Goal: Transaction & Acquisition: Purchase product/service

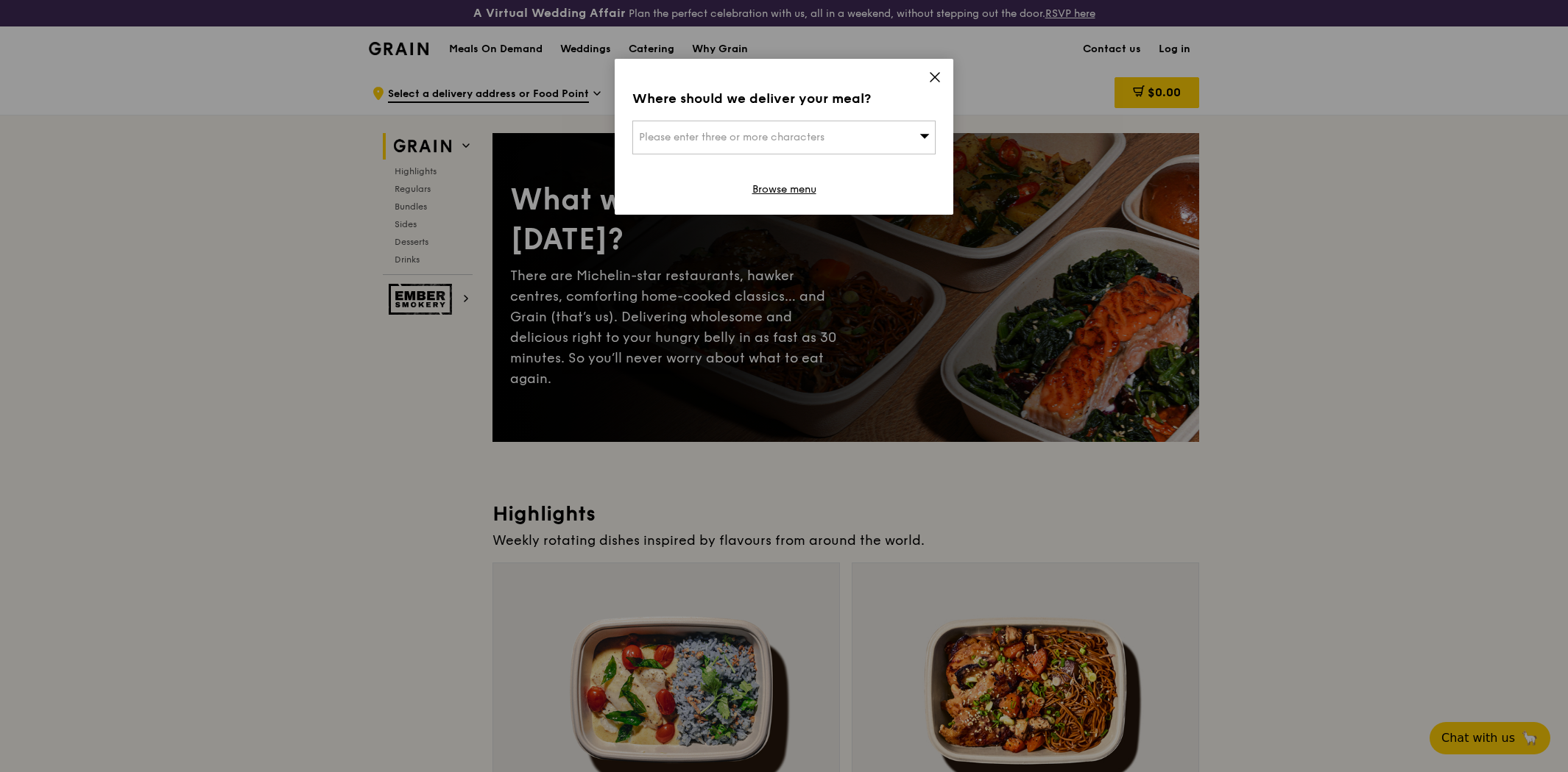
click at [931, 81] on icon at bounding box center [934, 77] width 9 height 9
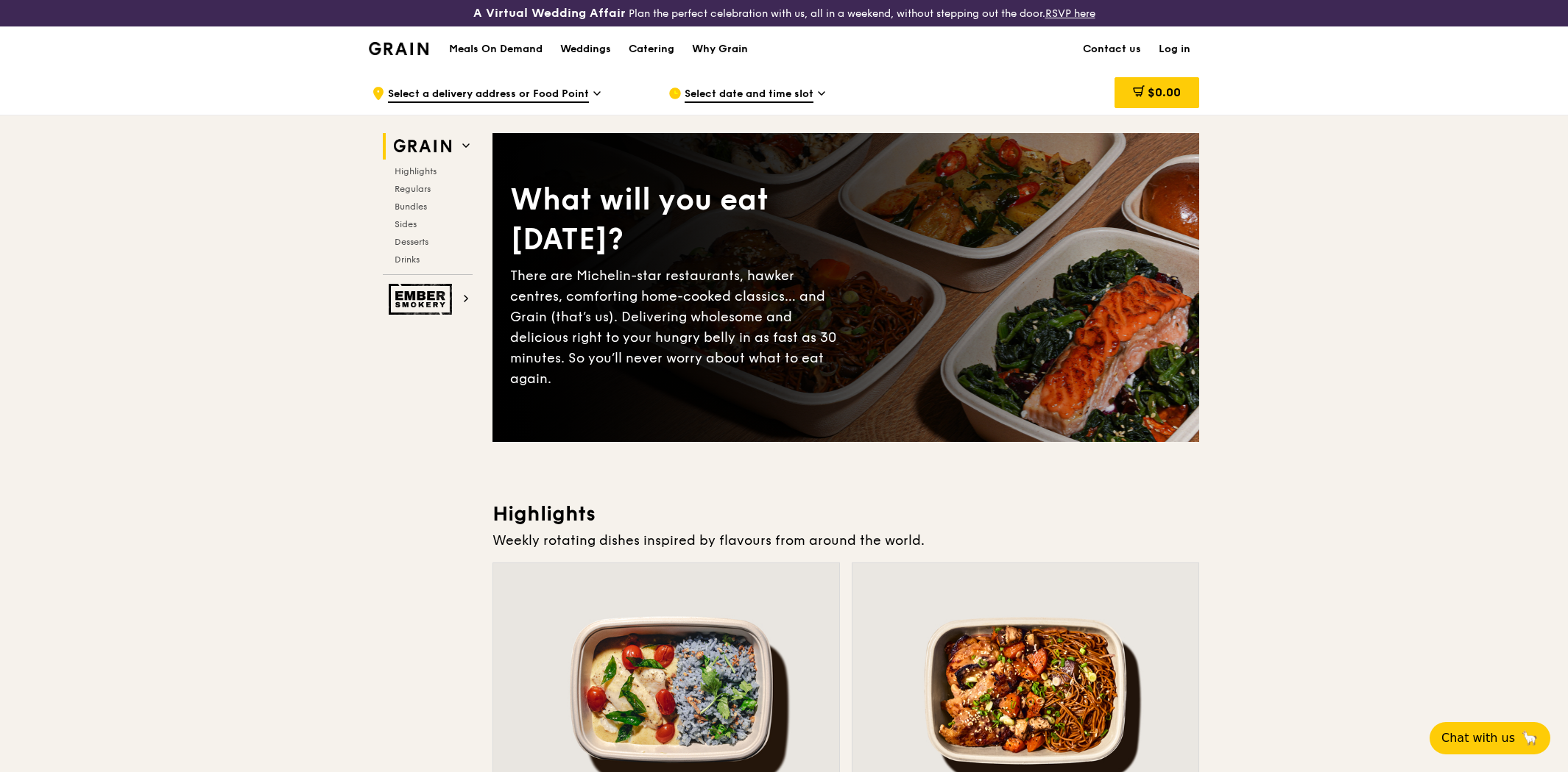
click at [727, 47] on div "Why Grain" at bounding box center [719, 49] width 56 height 44
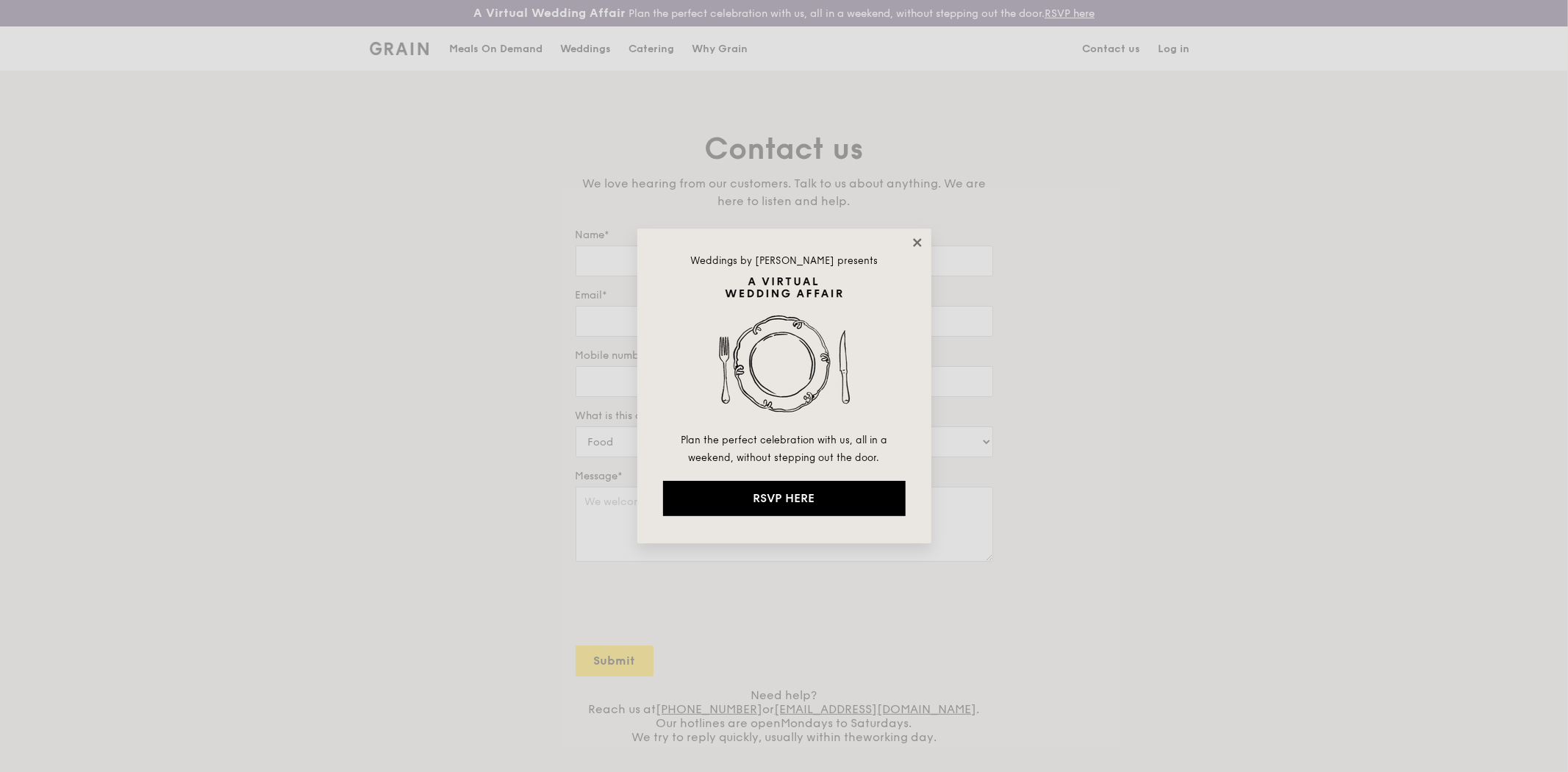
click at [922, 238] on icon at bounding box center [917, 243] width 13 height 13
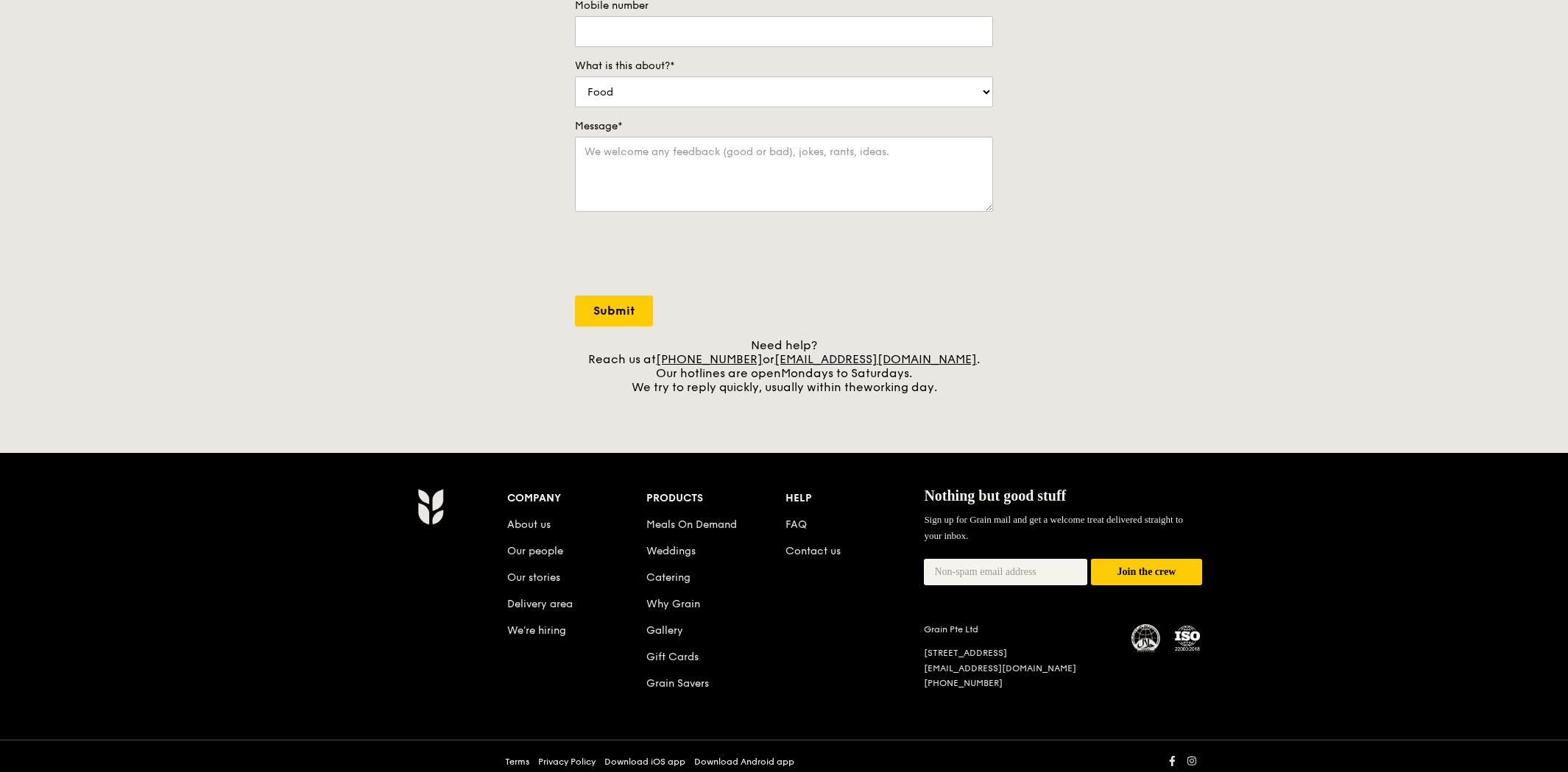
scroll to position [362, 0]
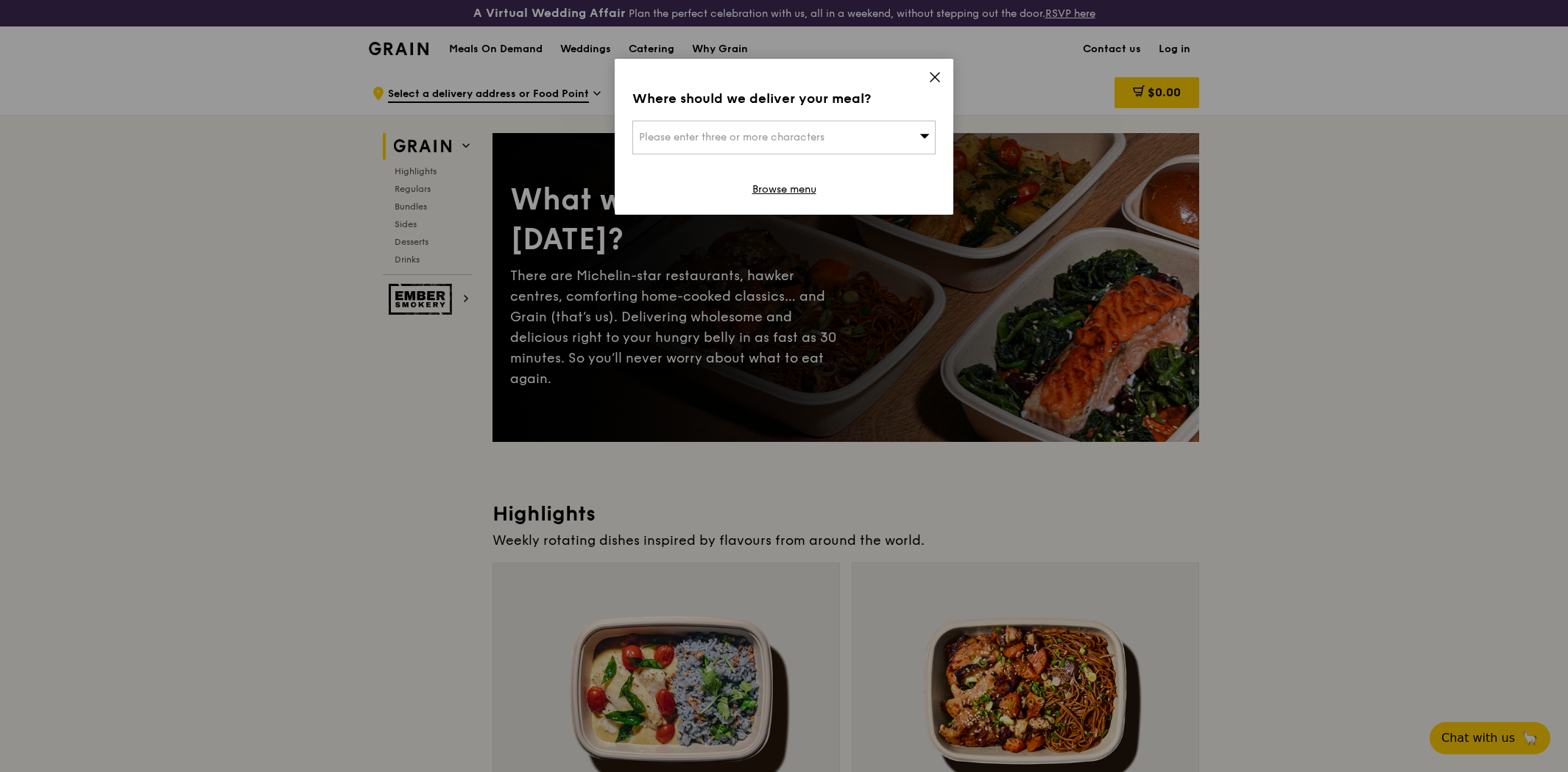
click at [930, 75] on icon at bounding box center [935, 77] width 13 height 13
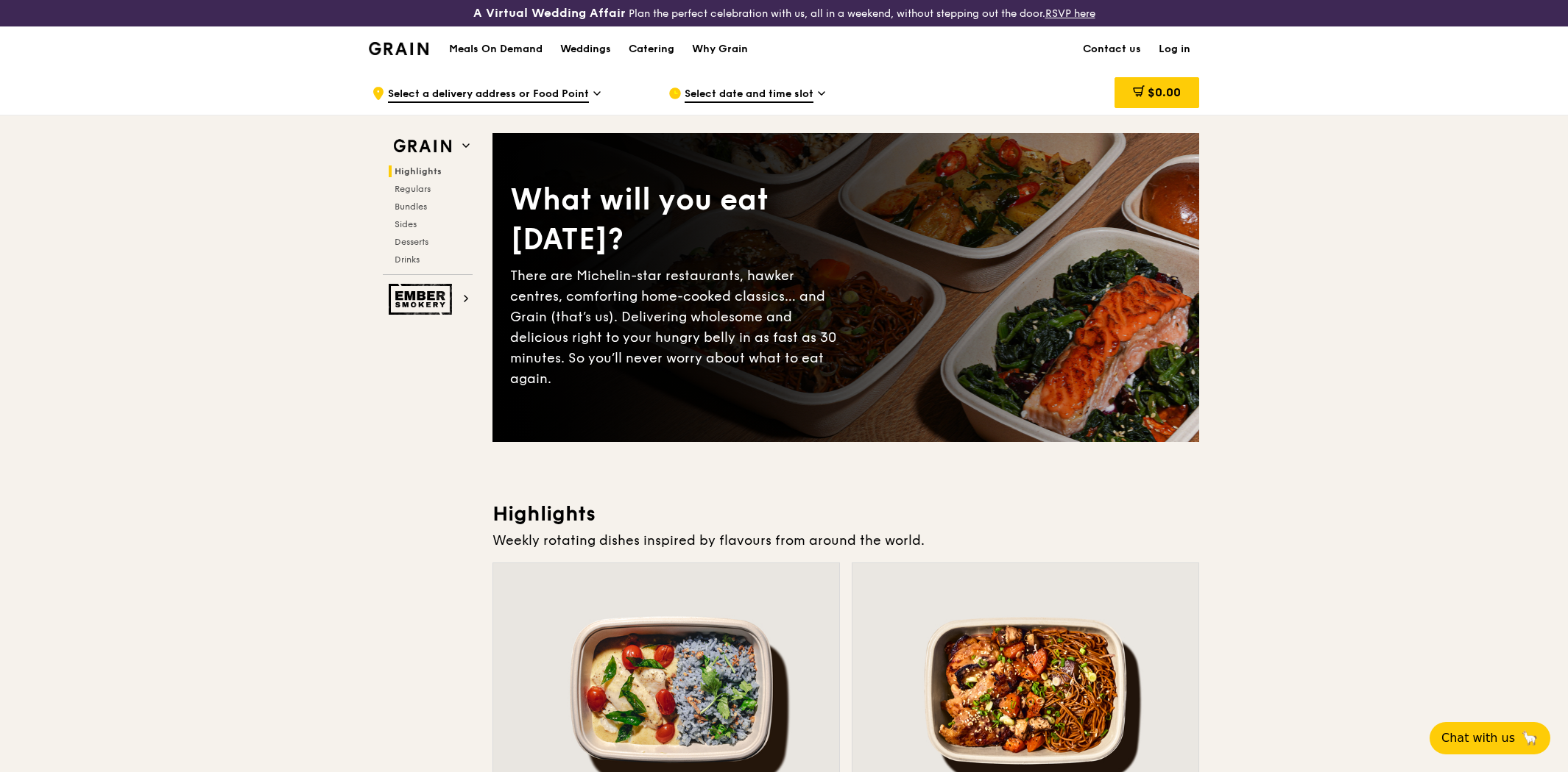
click at [520, 92] on span "Select a delivery address or Food Point" at bounding box center [489, 95] width 201 height 17
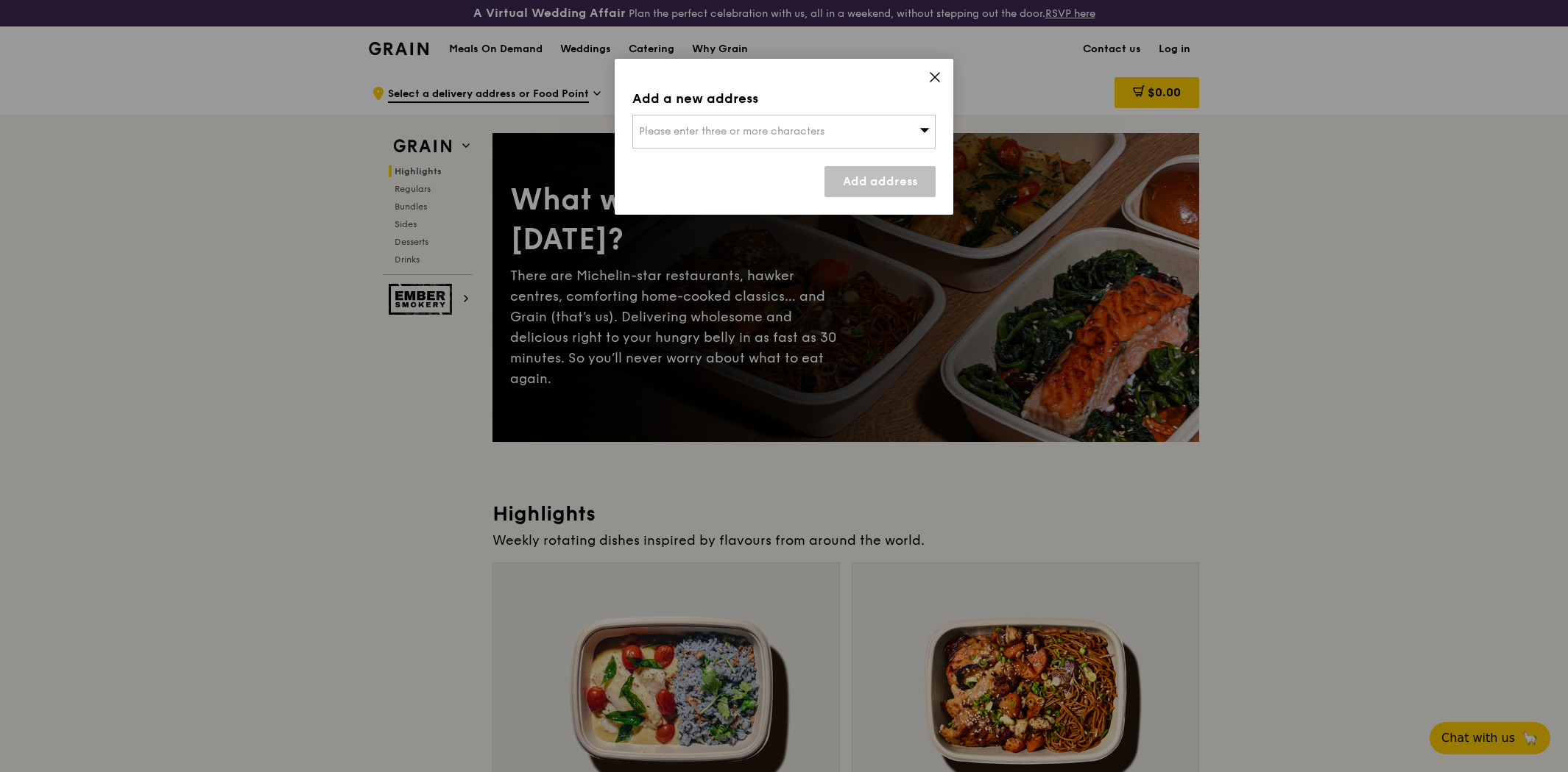
click at [727, 140] on div "Please enter three or more characters" at bounding box center [783, 131] width 303 height 34
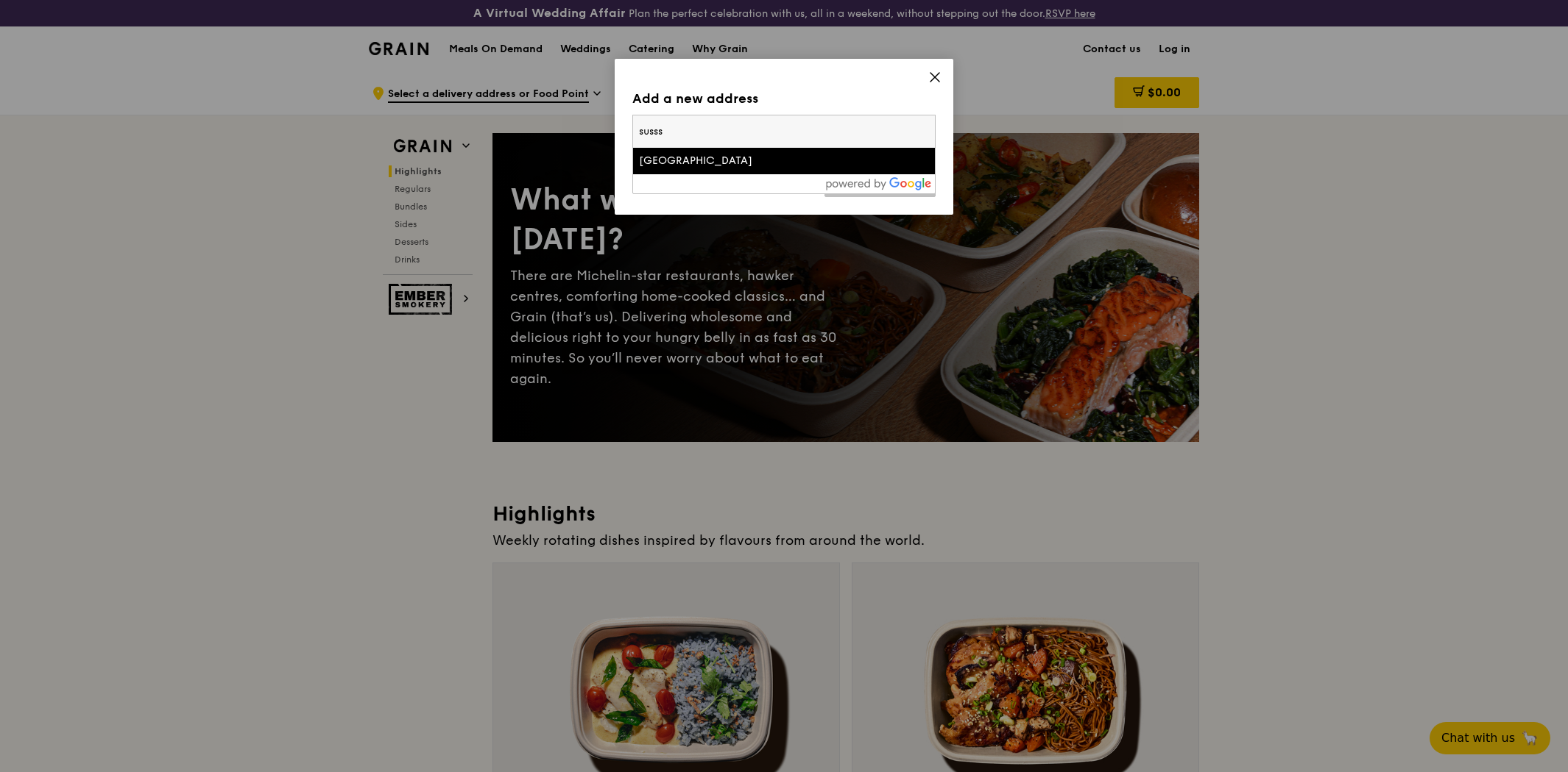
type input "suss"
drag, startPoint x: 701, startPoint y: 141, endPoint x: 440, endPoint y: 124, distance: 261.6
click at [447, 125] on div "Add a new address Please enter three or more characters suss [GEOGRAPHIC_DATA] …" at bounding box center [784, 386] width 1568 height 772
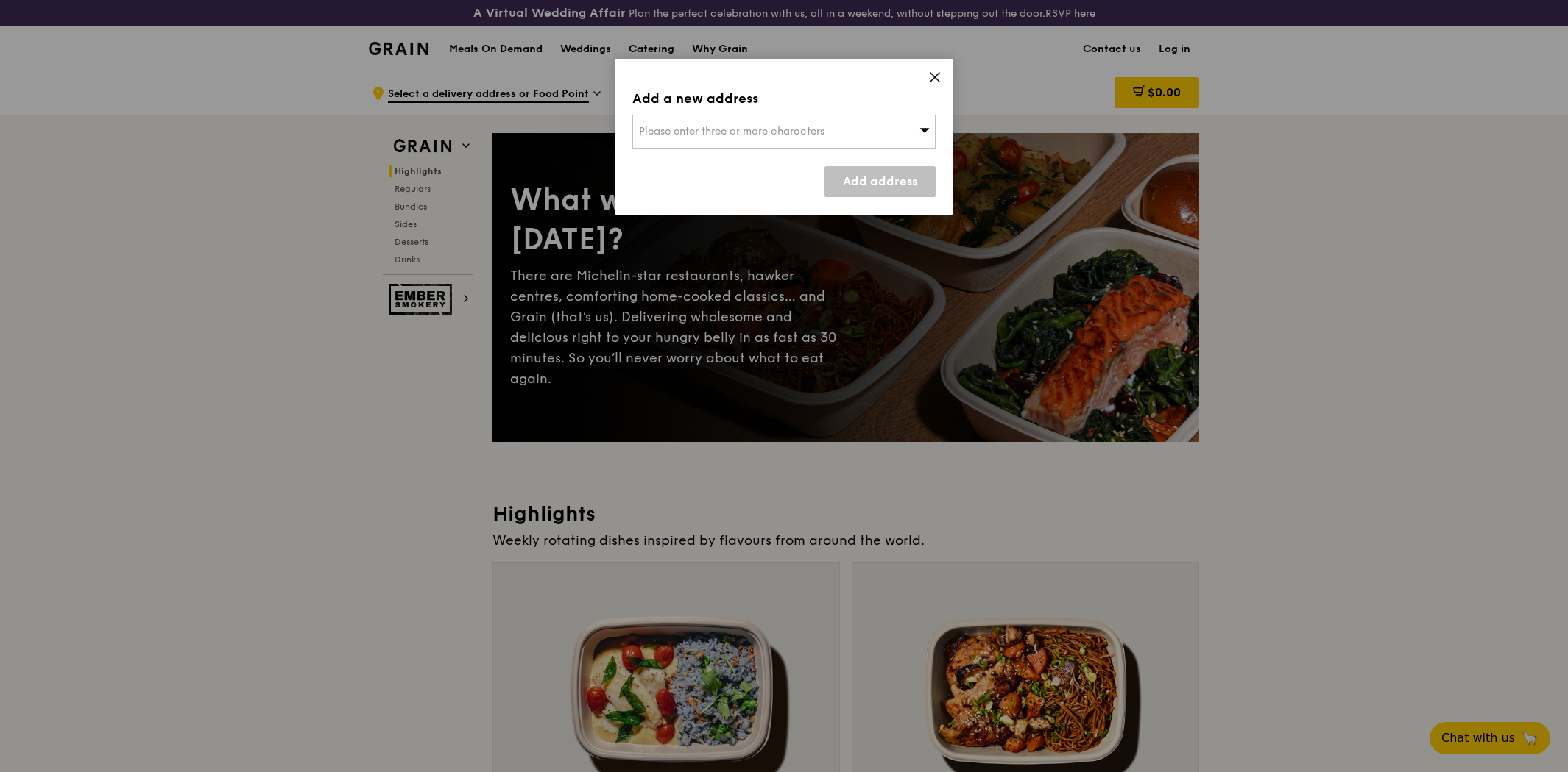
click at [793, 144] on div "Please enter three or more characters" at bounding box center [783, 131] width 303 height 34
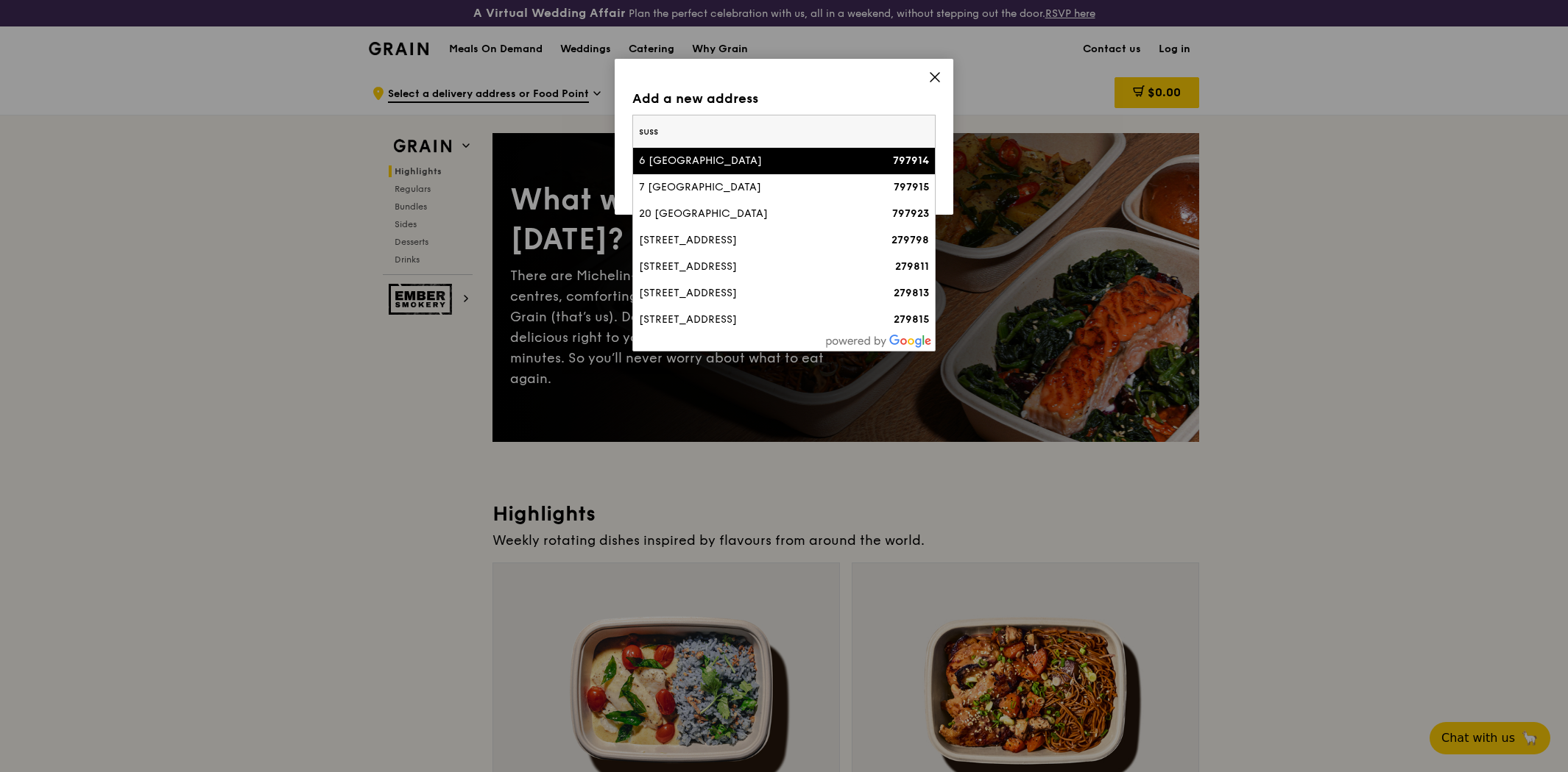
drag, startPoint x: 793, startPoint y: 136, endPoint x: 385, endPoint y: 116, distance: 408.5
click at [385, 116] on div "Add a new address Please enter three or more characters suss 6 [GEOGRAPHIC_DATA…" at bounding box center [784, 386] width 1568 height 772
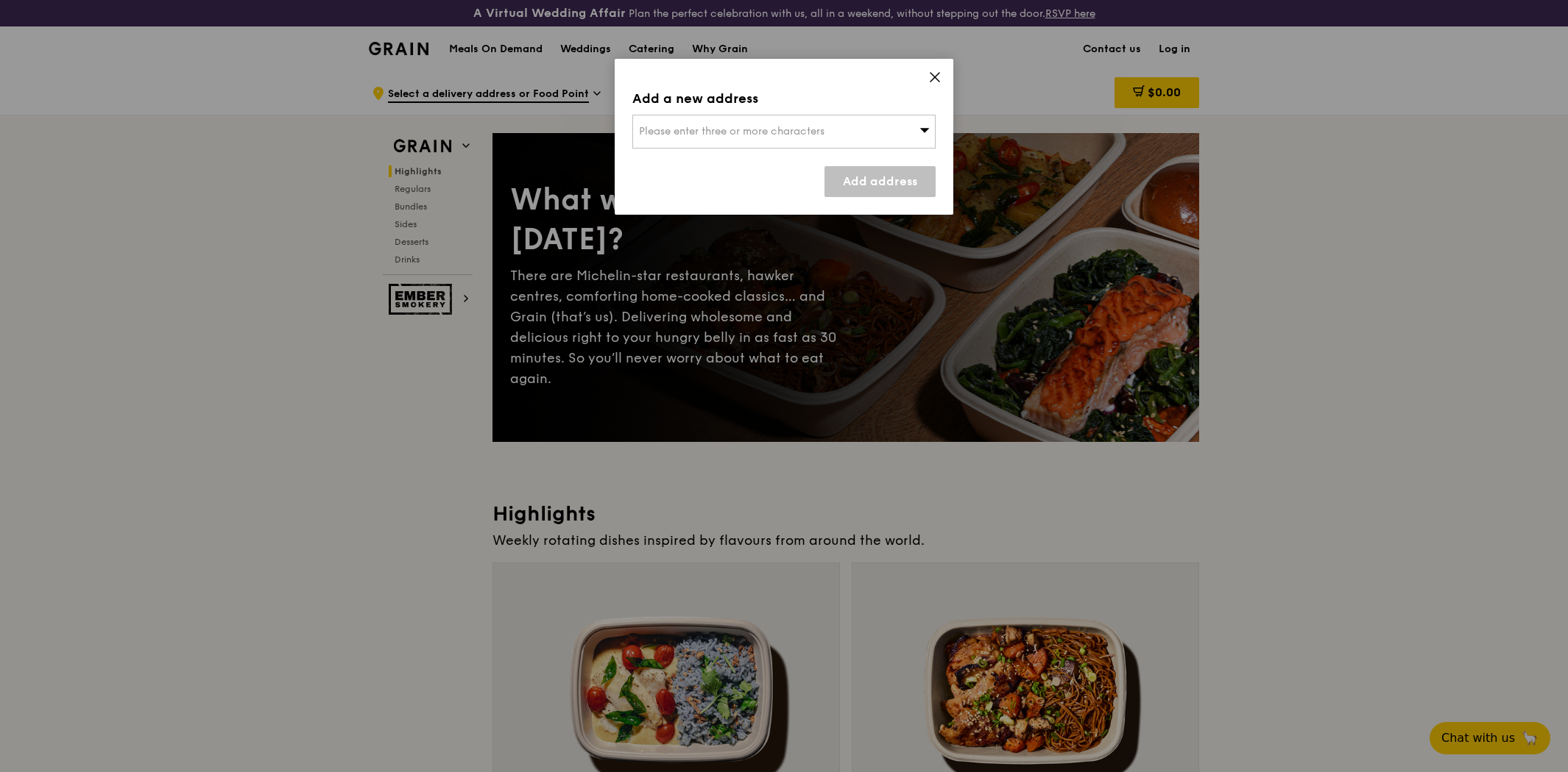
scroll to position [674, 0]
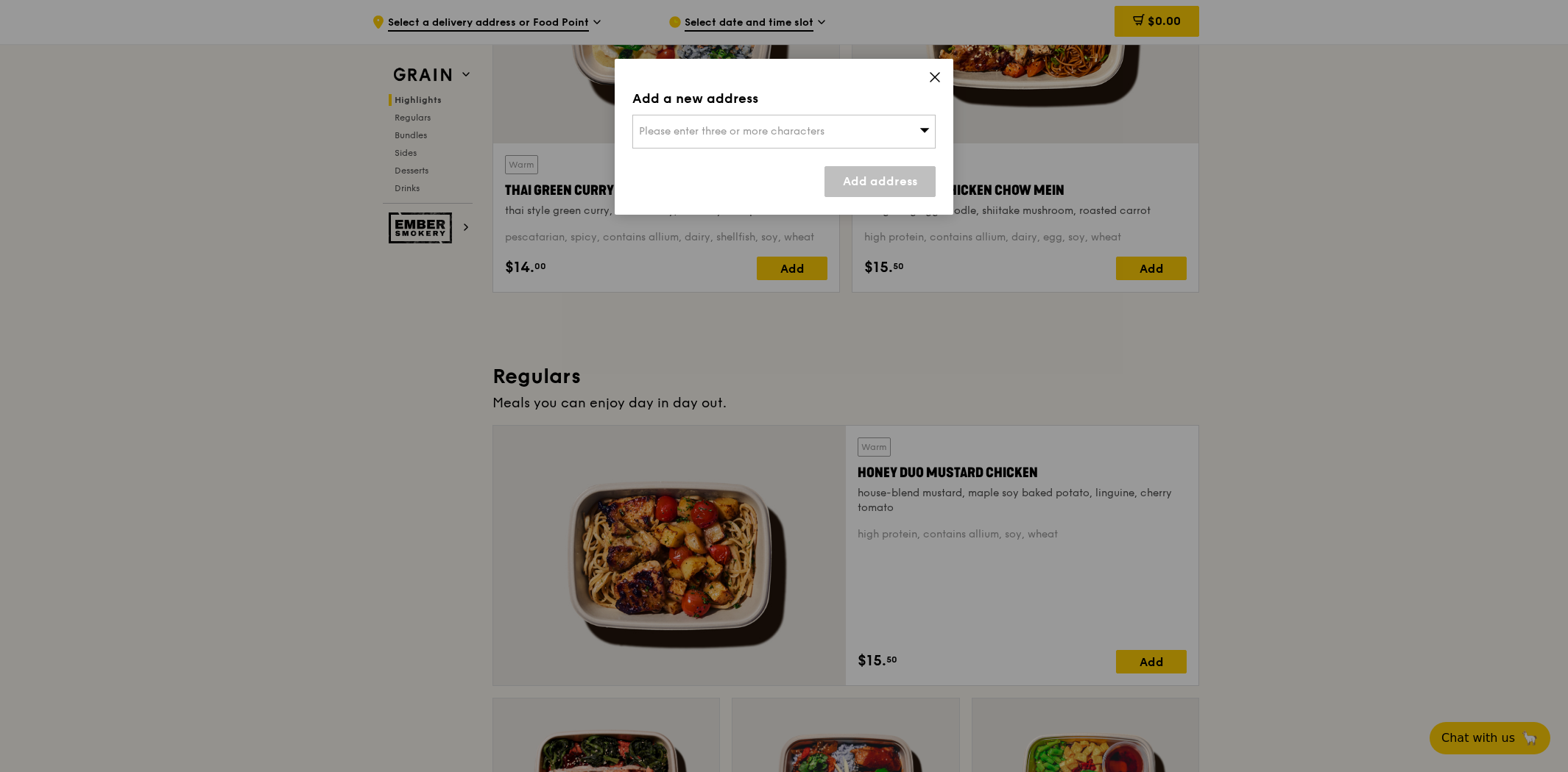
click at [772, 140] on div "Please enter three or more characters" at bounding box center [783, 131] width 303 height 34
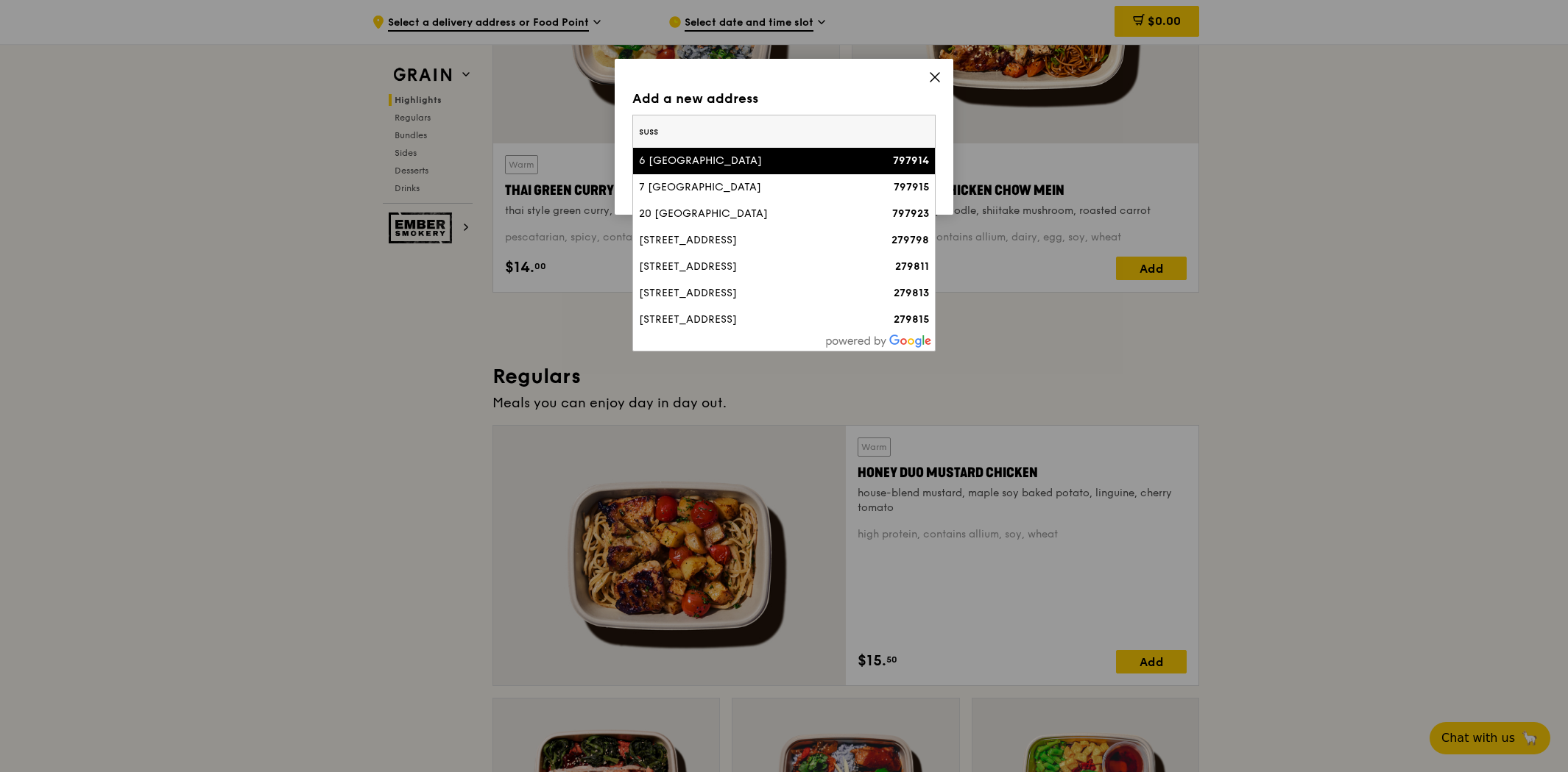
drag, startPoint x: 769, startPoint y: 136, endPoint x: 579, endPoint y: 134, distance: 190.0
click at [579, 134] on div "Add a new address Please enter three or more characters suss 6 [GEOGRAPHIC_DATA…" at bounding box center [784, 386] width 1568 height 772
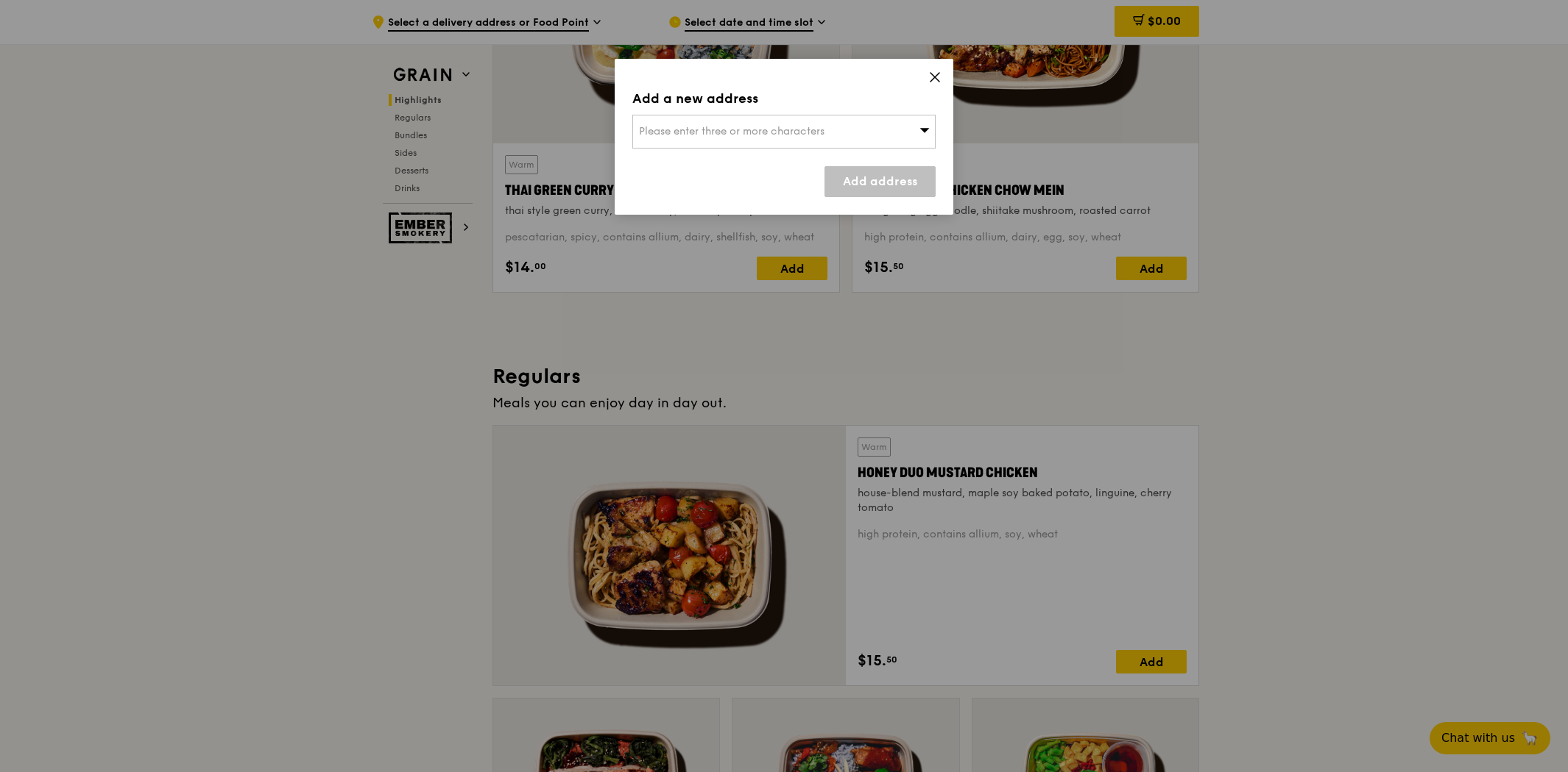
click at [747, 134] on span "Please enter three or more characters" at bounding box center [732, 131] width 186 height 12
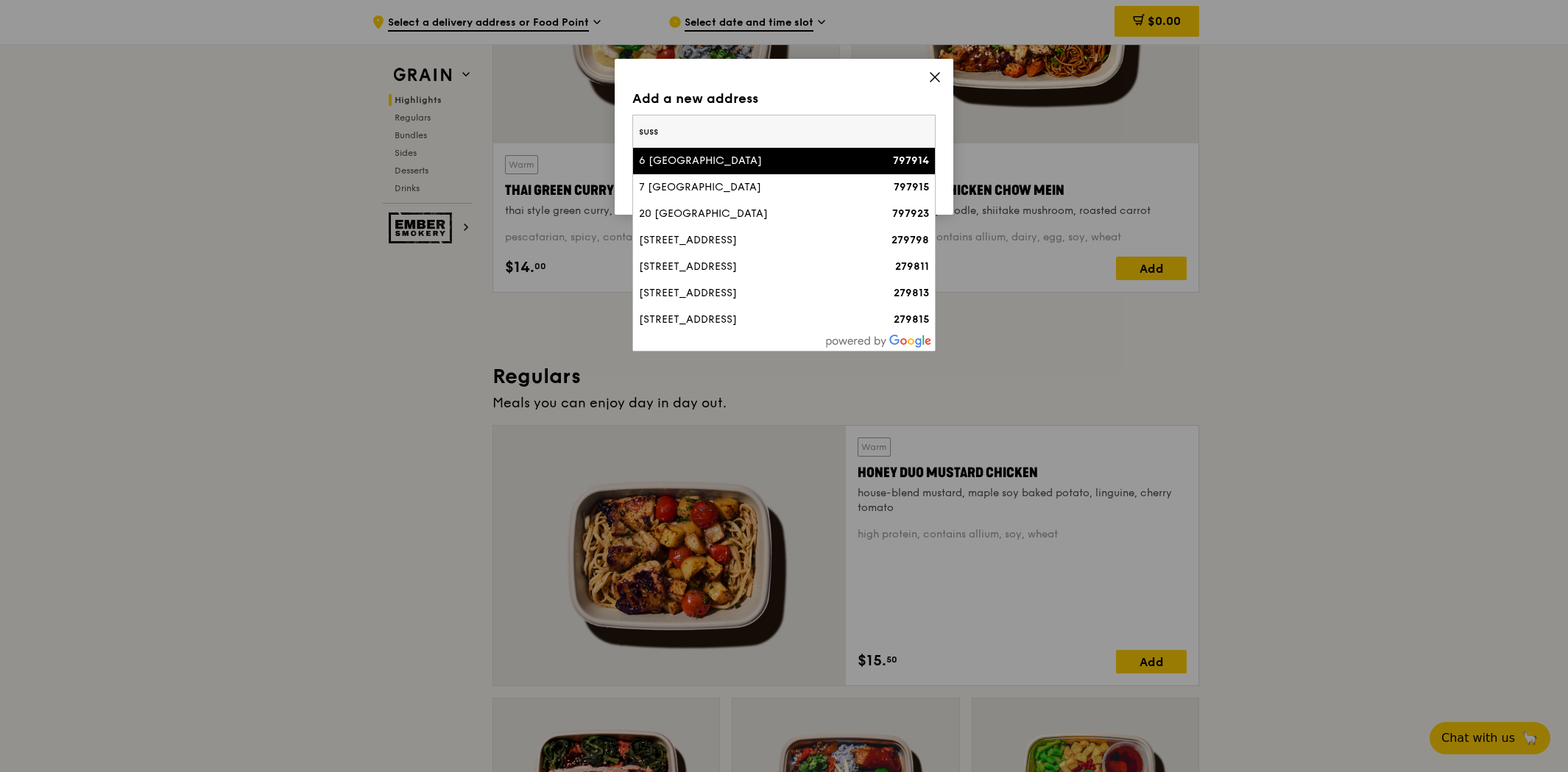
drag, startPoint x: 727, startPoint y: 129, endPoint x: 586, endPoint y: 130, distance: 141.0
click at [586, 130] on div "Add a new address Please enter three or more characters suss 6 [GEOGRAPHIC_DATA…" at bounding box center [784, 386] width 1568 height 772
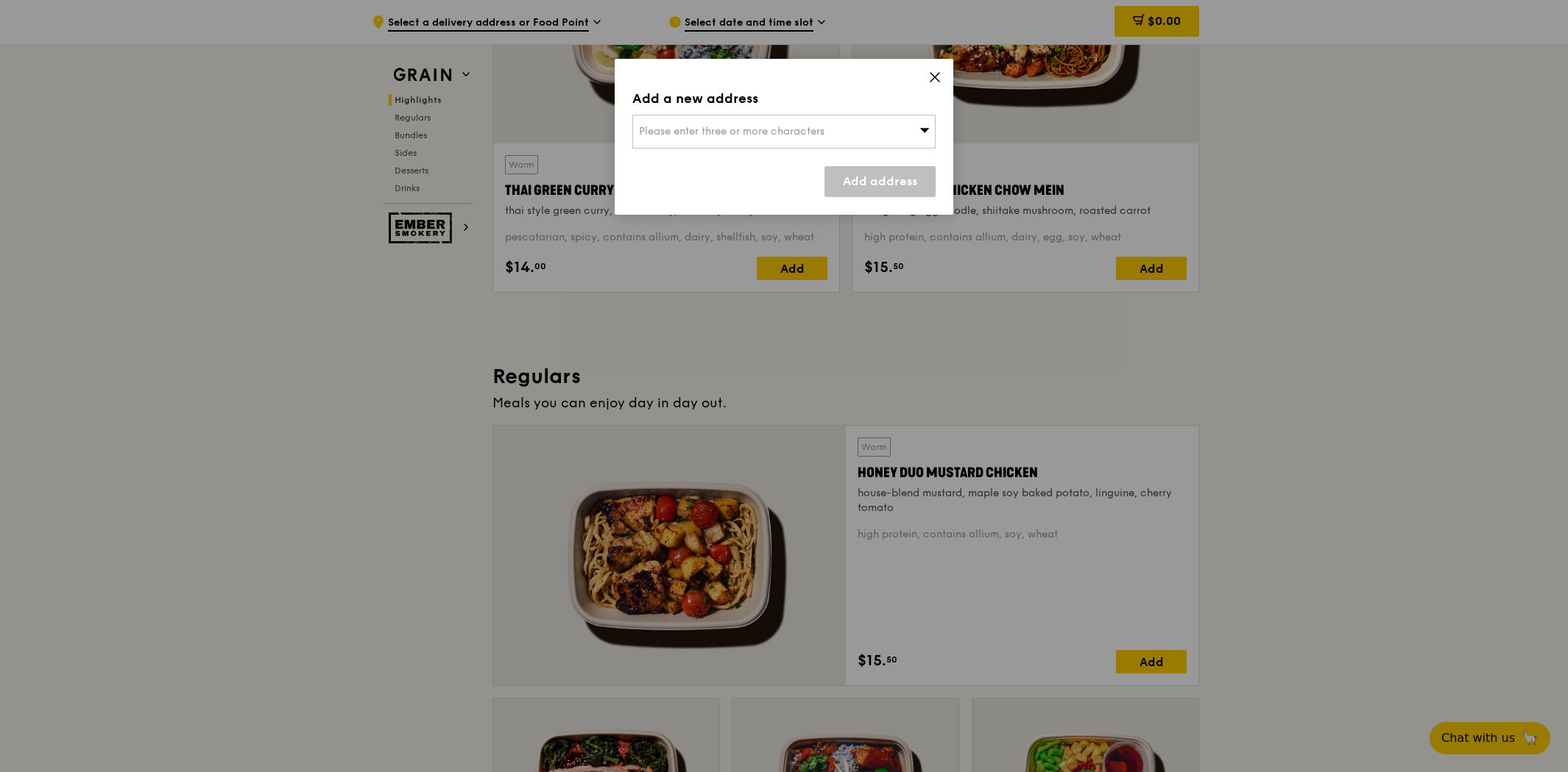
click at [728, 135] on span "Please enter three or more characters" at bounding box center [732, 131] width 186 height 12
type input "singapore university of social sciences"
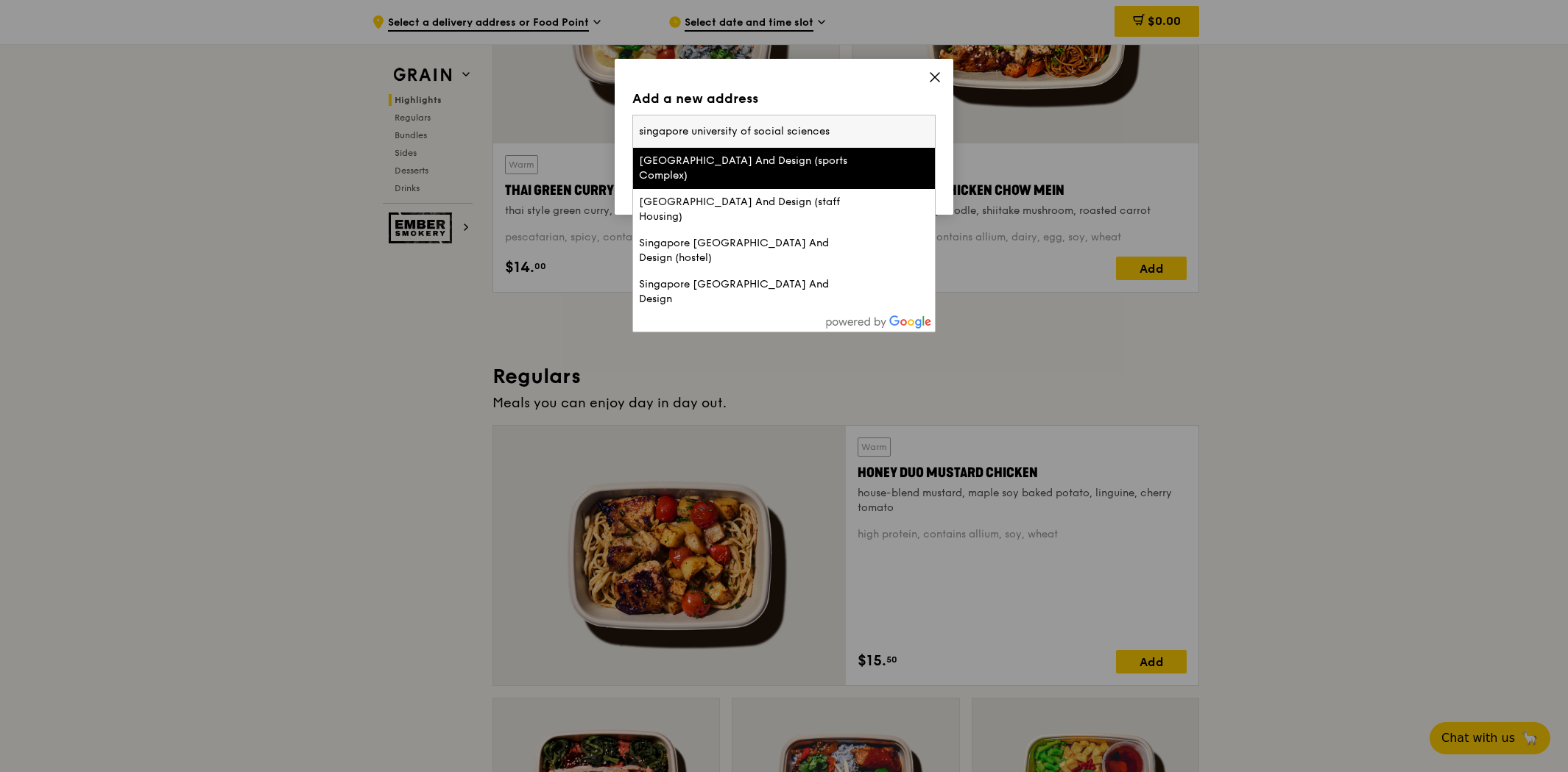
drag, startPoint x: 859, startPoint y: 128, endPoint x: 390, endPoint y: 120, distance: 469.1
click at [393, 120] on div "Add a new address Please enter three or more characters [GEOGRAPHIC_DATA] (spor…" at bounding box center [784, 386] width 1568 height 772
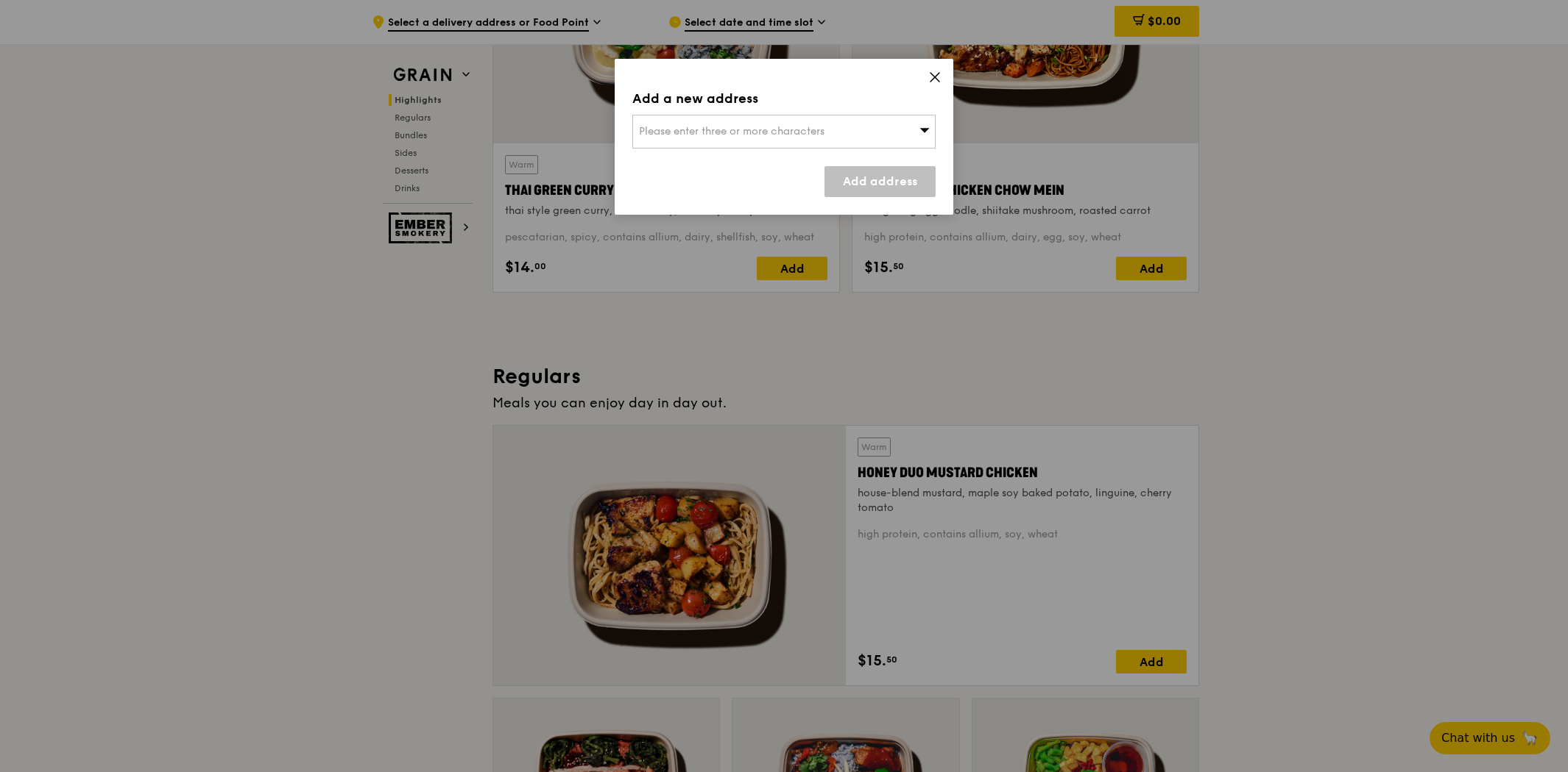
click at [730, 129] on span "Please enter three or more characters" at bounding box center [732, 131] width 186 height 12
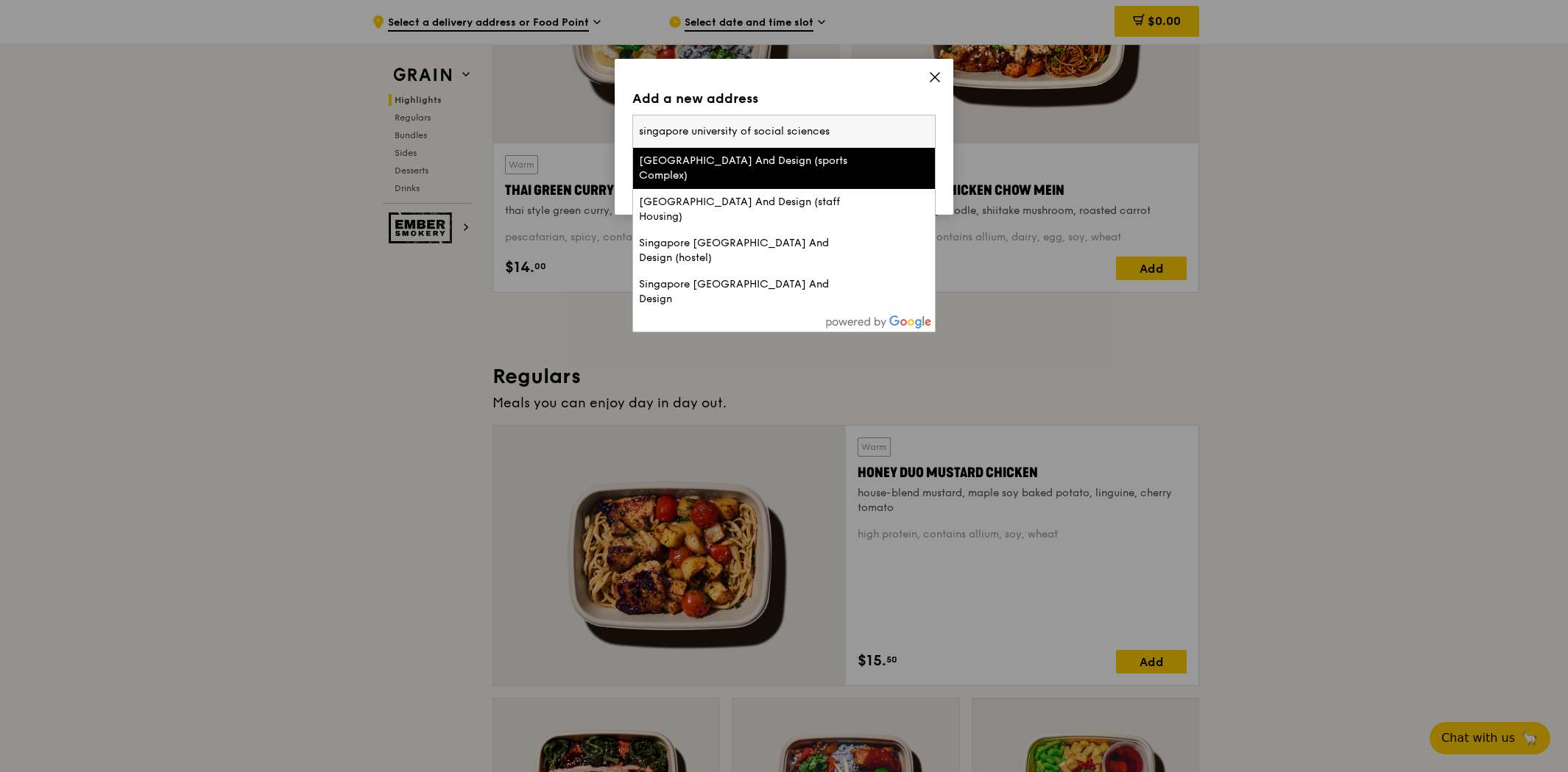
drag, startPoint x: 863, startPoint y: 142, endPoint x: 577, endPoint y: 120, distance: 286.8
click at [577, 120] on div "Add a new address Please enter three or more characters [GEOGRAPHIC_DATA] (spor…" at bounding box center [784, 386] width 1568 height 772
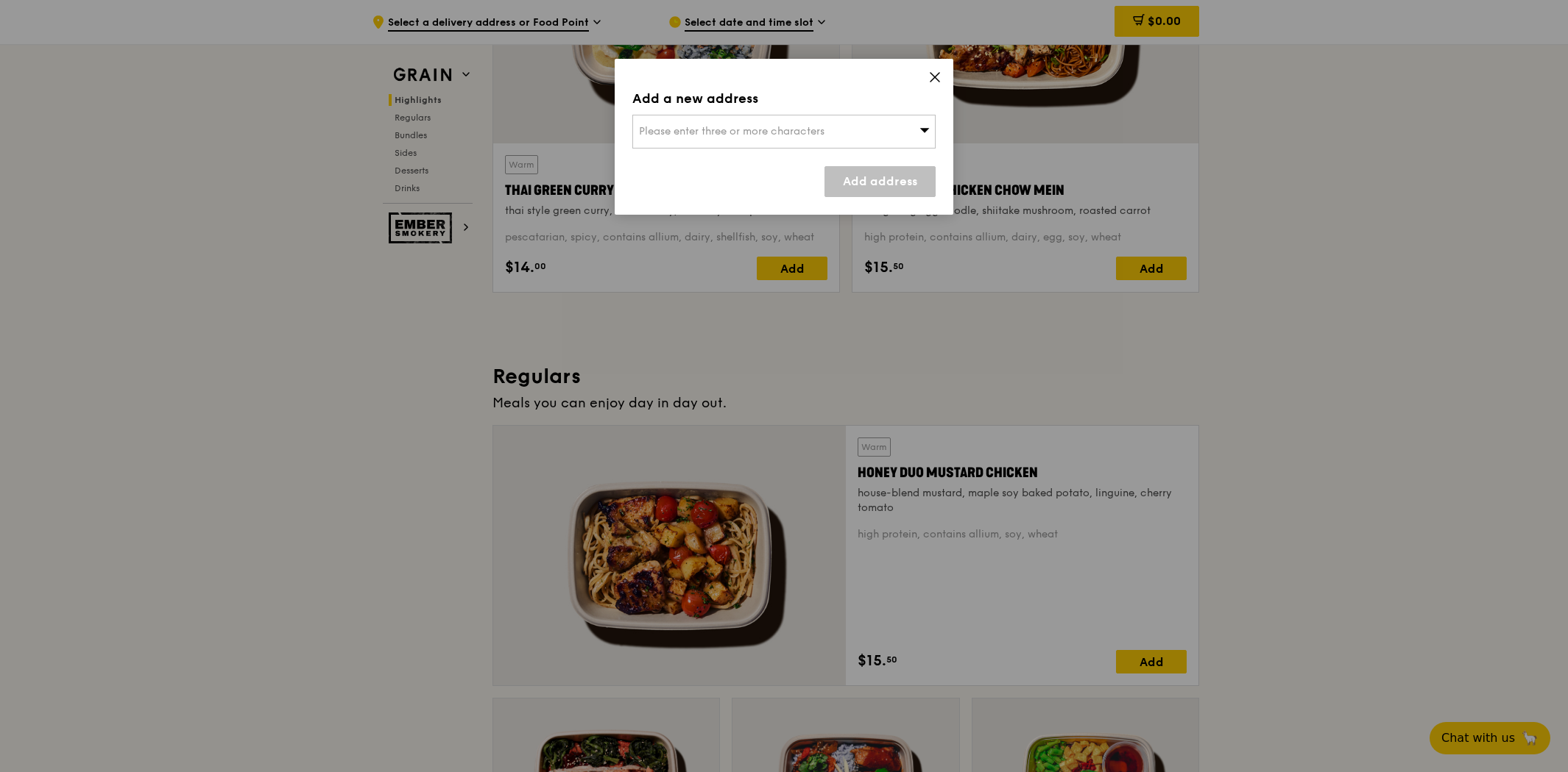
click at [686, 134] on span "Please enter three or more characters" at bounding box center [732, 131] width 186 height 12
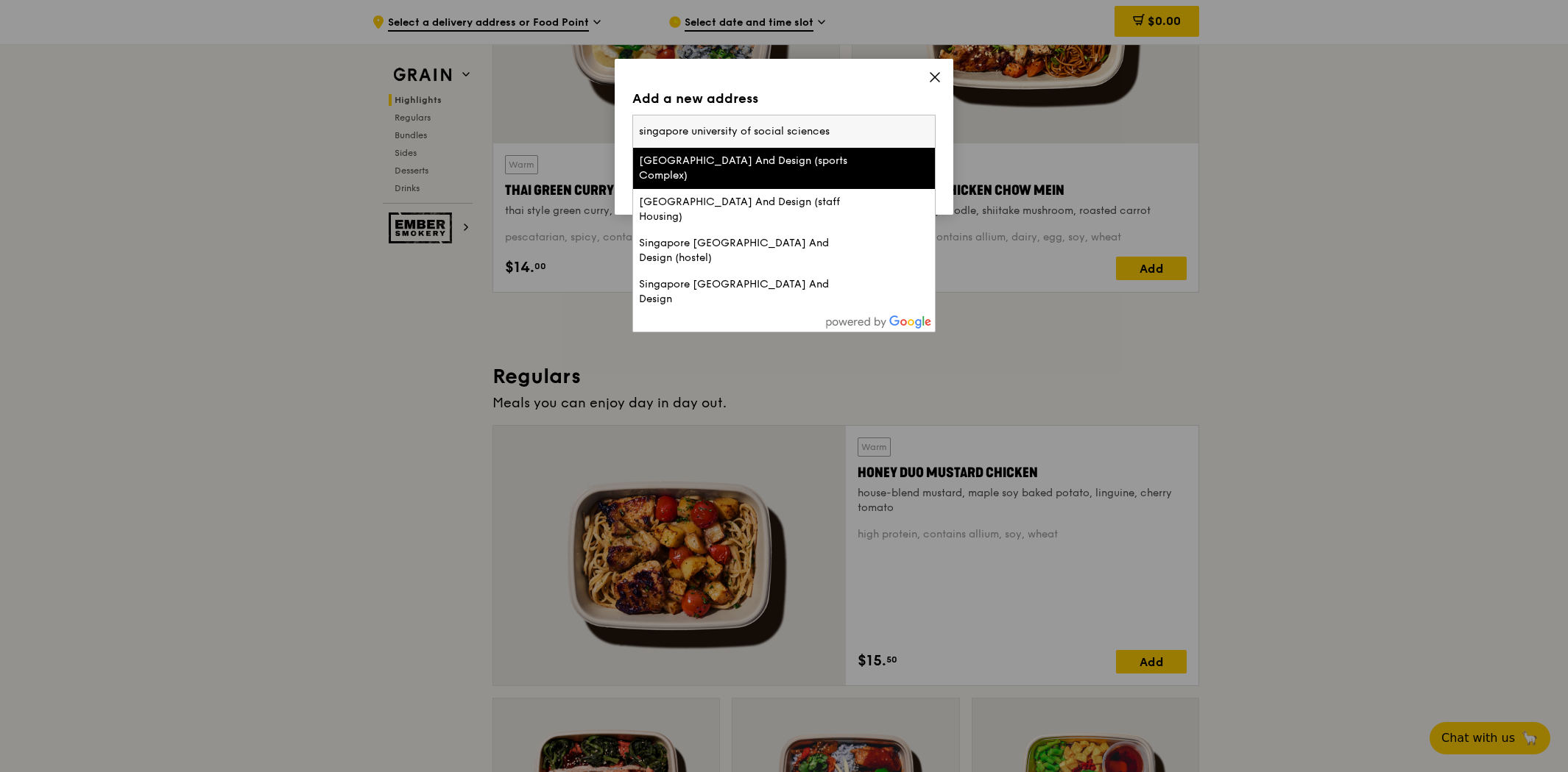
drag, startPoint x: 836, startPoint y: 125, endPoint x: 551, endPoint y: 100, distance: 286.1
click at [551, 100] on div "Add a new address Please enter three or more characters [GEOGRAPHIC_DATA] (spor…" at bounding box center [784, 386] width 1568 height 772
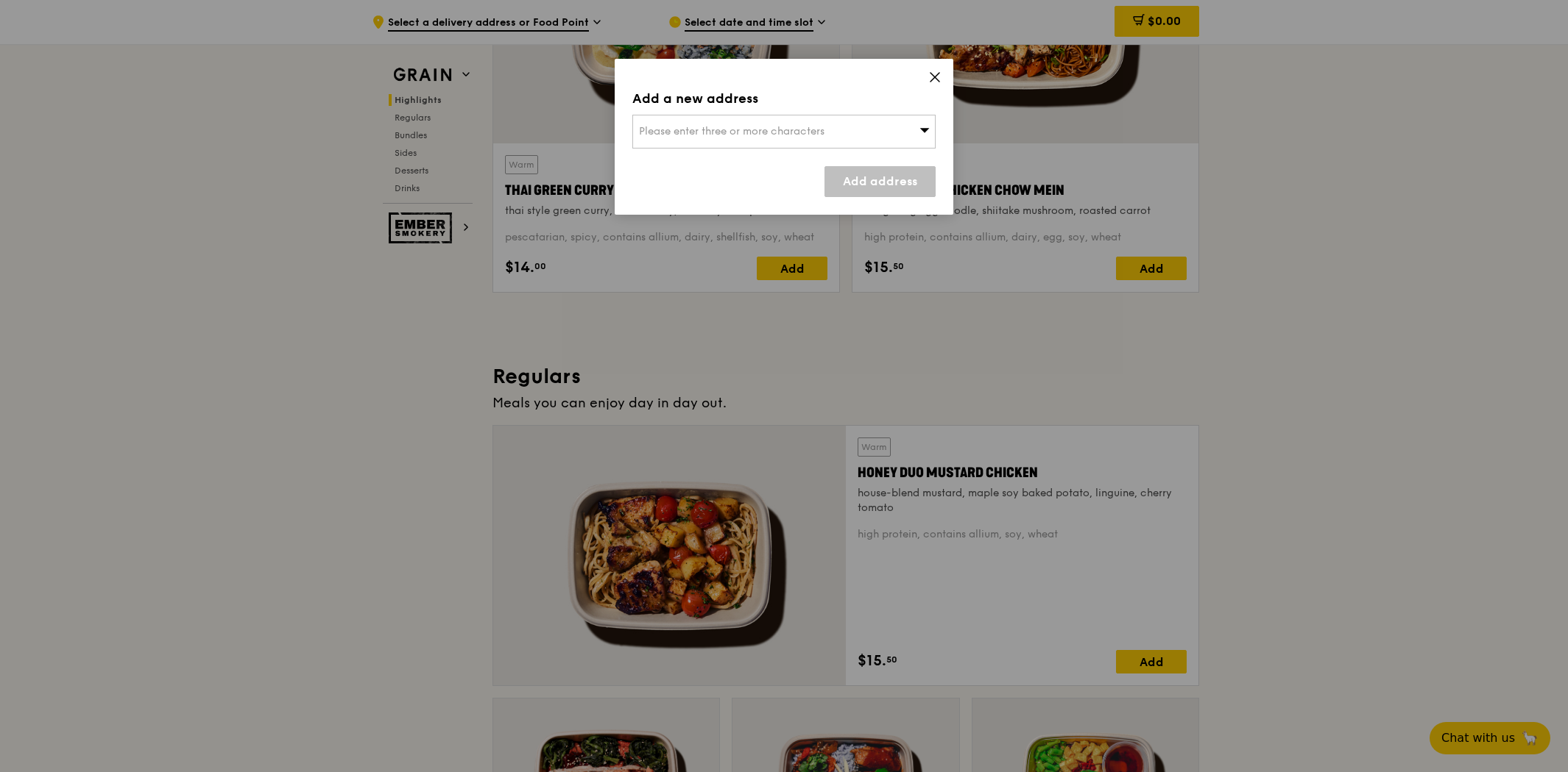
click at [757, 137] on span "Please enter three or more characters" at bounding box center [732, 131] width 186 height 12
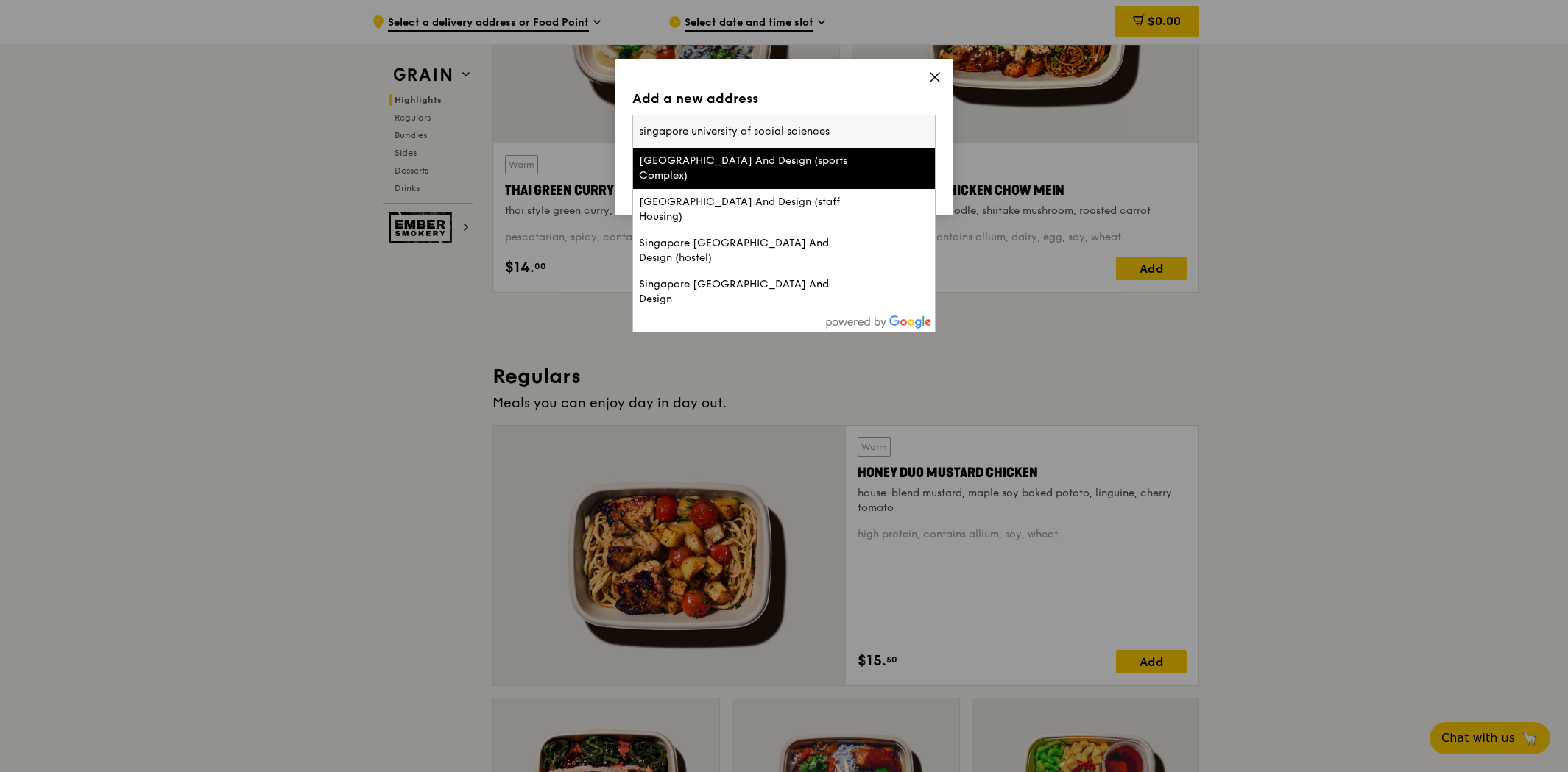
drag, startPoint x: 836, startPoint y: 128, endPoint x: 641, endPoint y: 124, distance: 195.0
click at [641, 124] on input "singapore university of social sciences" at bounding box center [784, 131] width 302 height 32
type input "s"
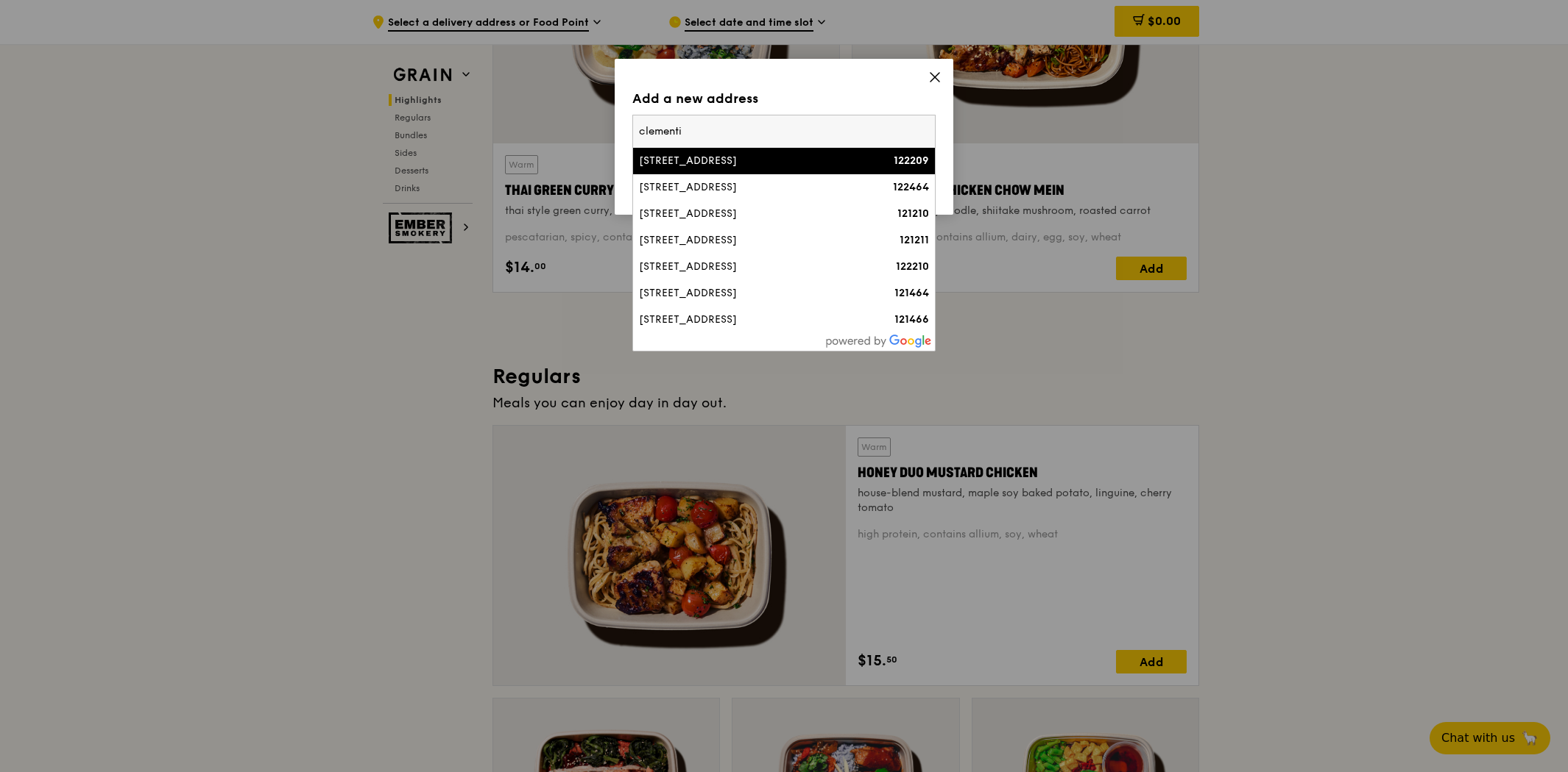
type input "clementi"
click at [686, 163] on div "[STREET_ADDRESS]" at bounding box center [747, 161] width 218 height 15
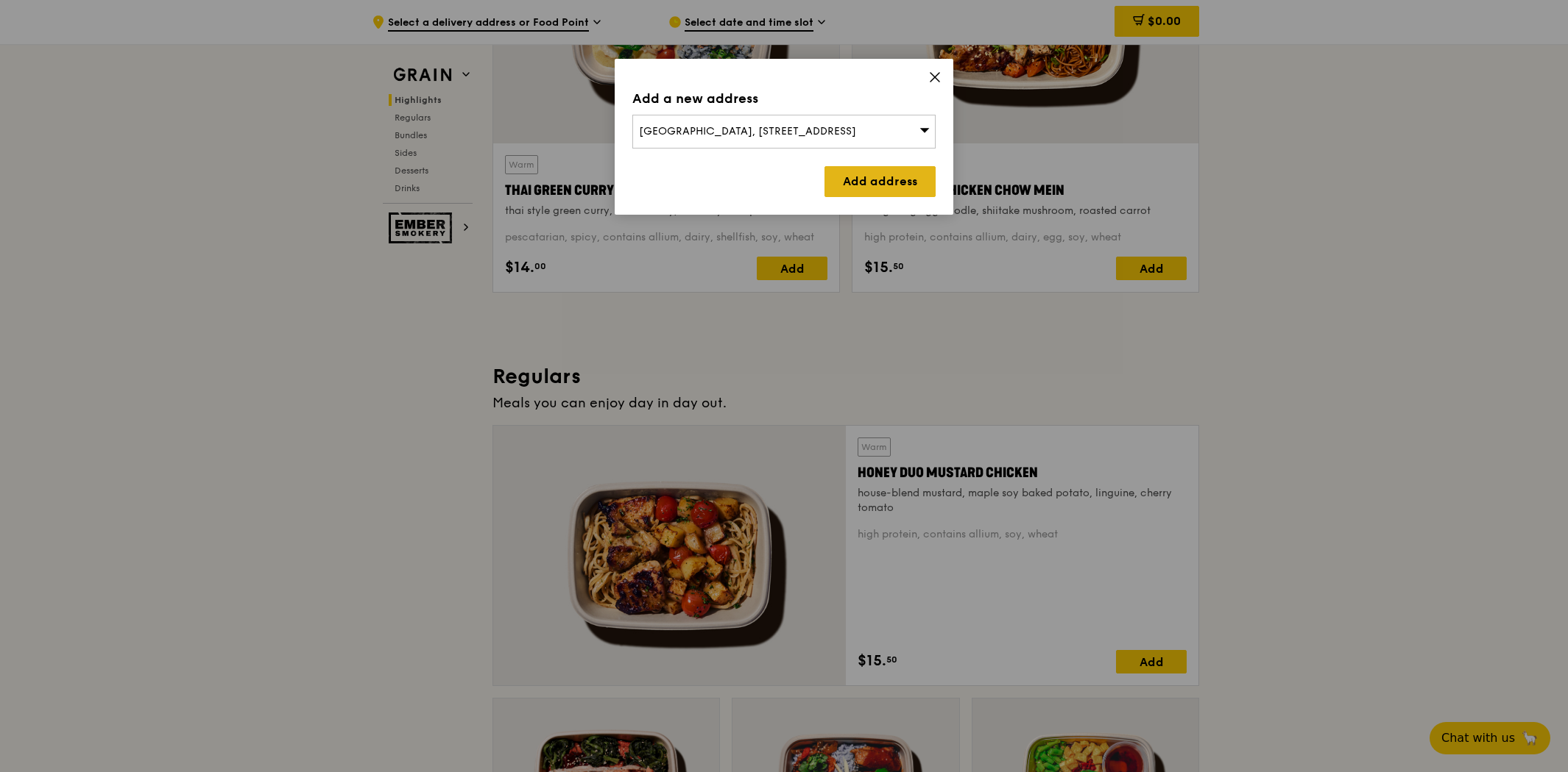
drag, startPoint x: 889, startPoint y: 182, endPoint x: 897, endPoint y: 182, distance: 8.0
click at [897, 182] on link "Add address" at bounding box center [880, 181] width 111 height 31
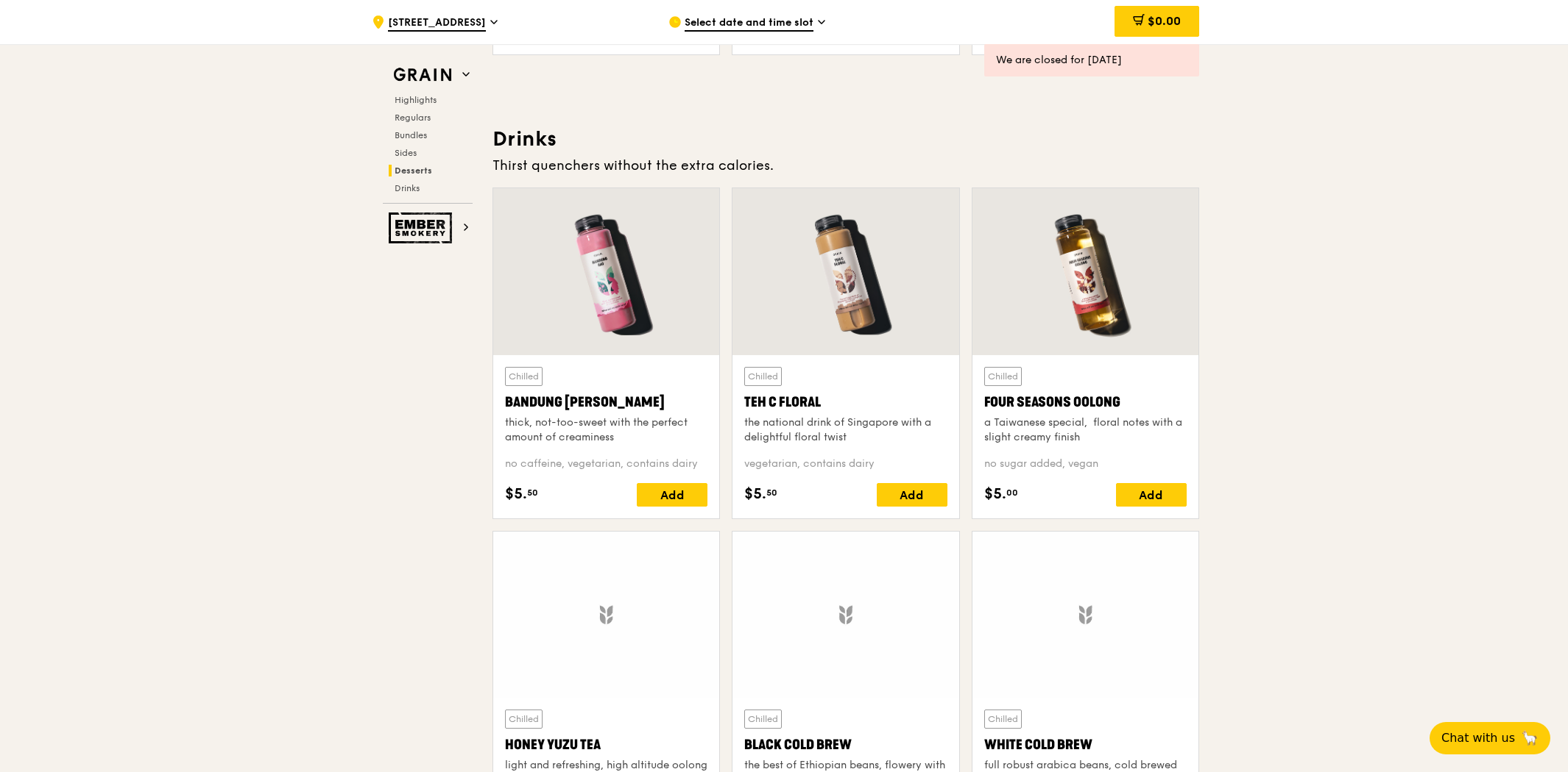
scroll to position [5722, 0]
